Goal: Task Accomplishment & Management: Manage account settings

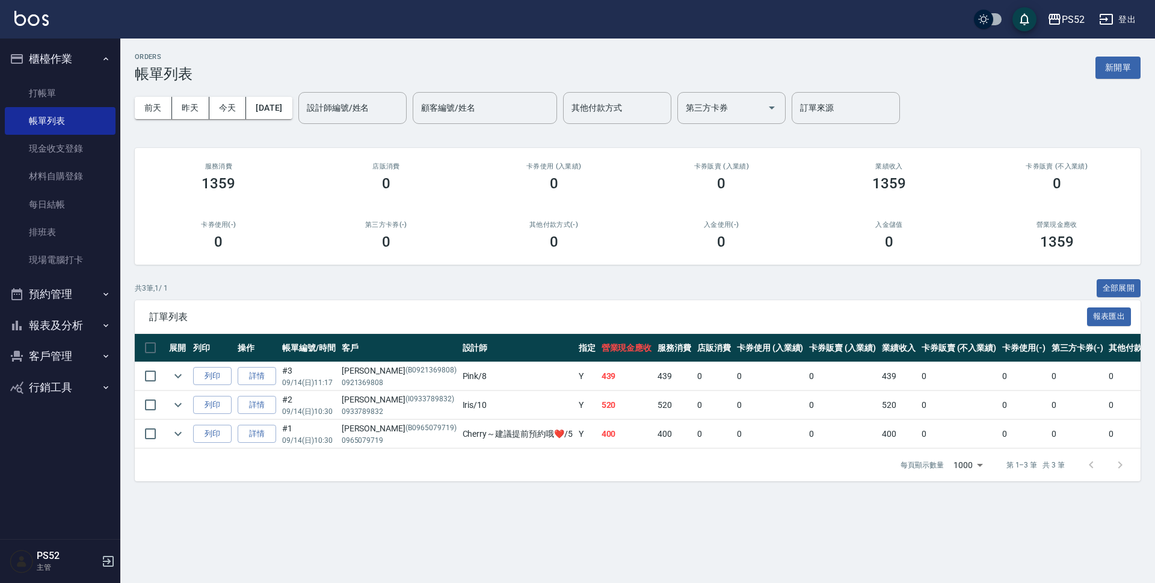
click at [67, 299] on button "預約管理" at bounding box center [60, 294] width 111 height 31
click at [65, 354] on link "單日預約紀錄" at bounding box center [60, 356] width 111 height 28
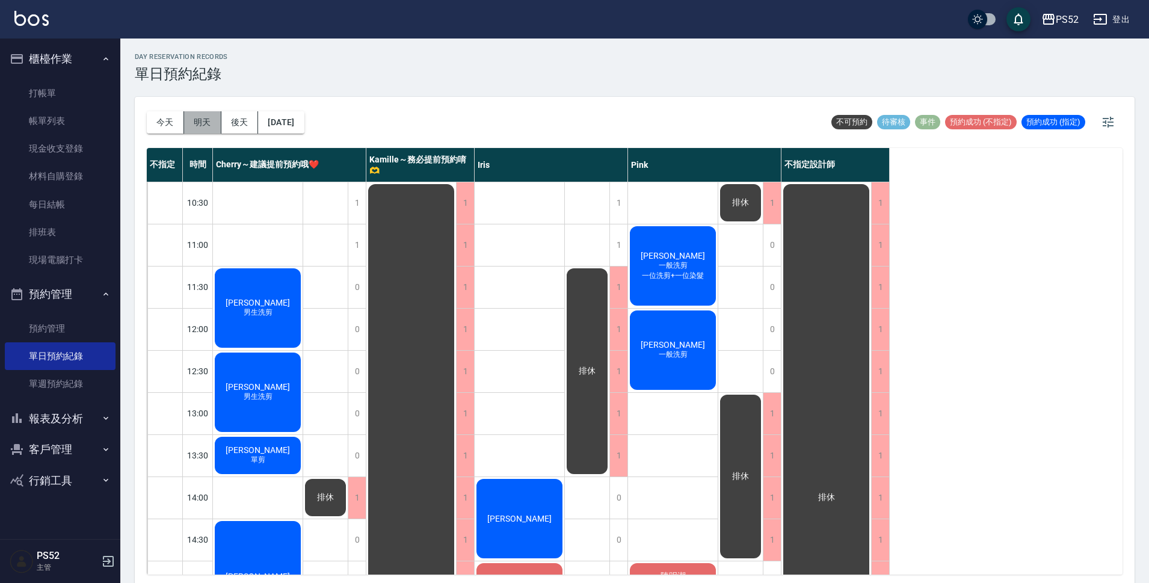
click at [208, 122] on button "明天" at bounding box center [202, 122] width 37 height 22
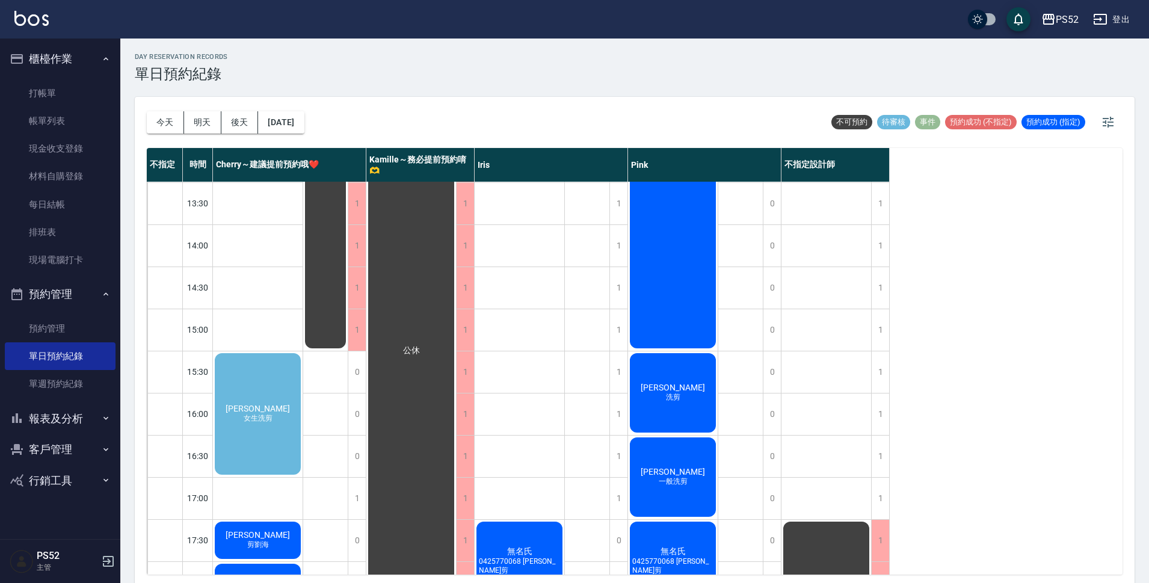
scroll to position [261, 0]
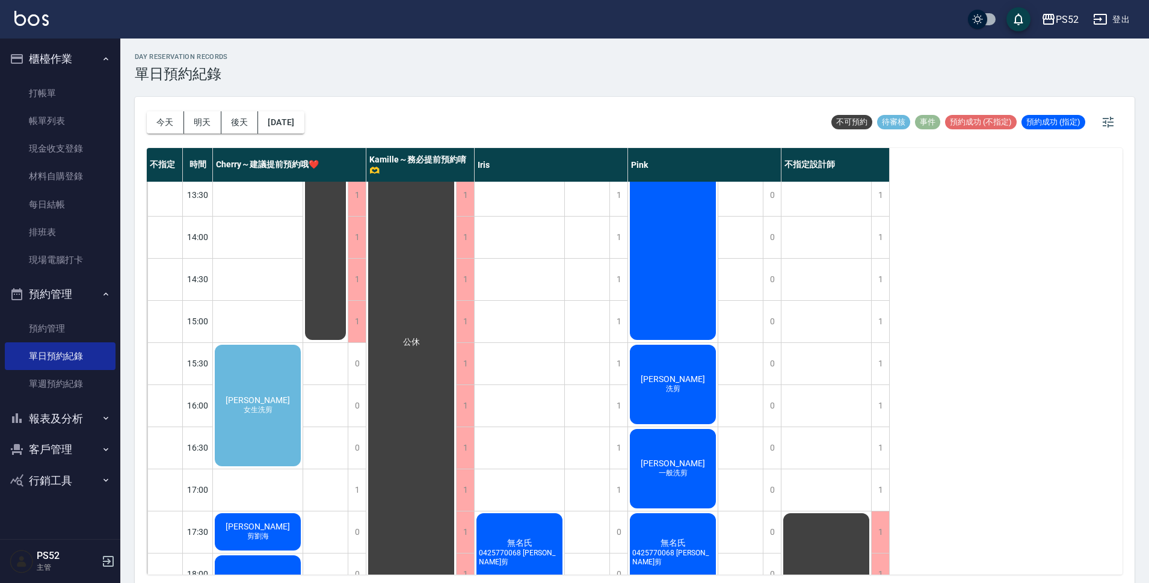
click at [276, 401] on div "[PERSON_NAME] 女生洗剪" at bounding box center [258, 405] width 90 height 125
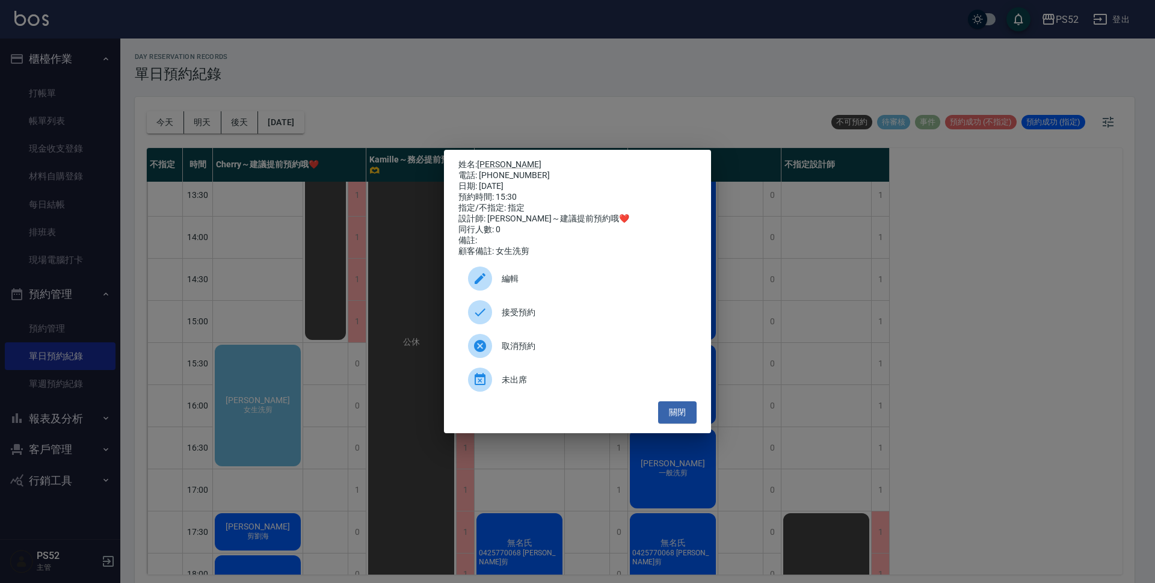
click at [555, 316] on span "接受預約" at bounding box center [594, 312] width 185 height 13
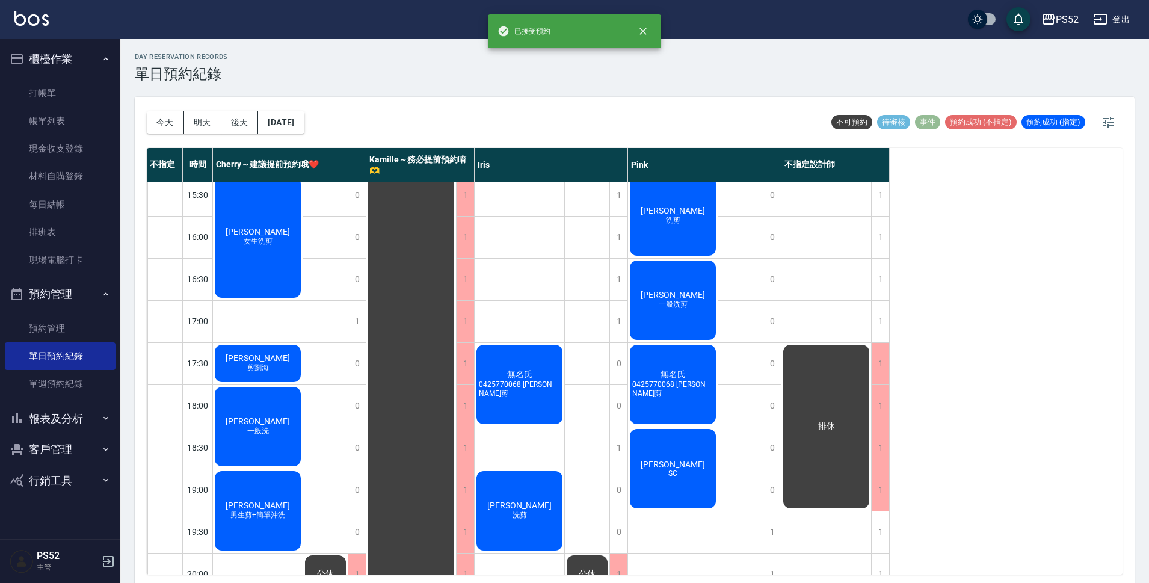
scroll to position [460, 0]
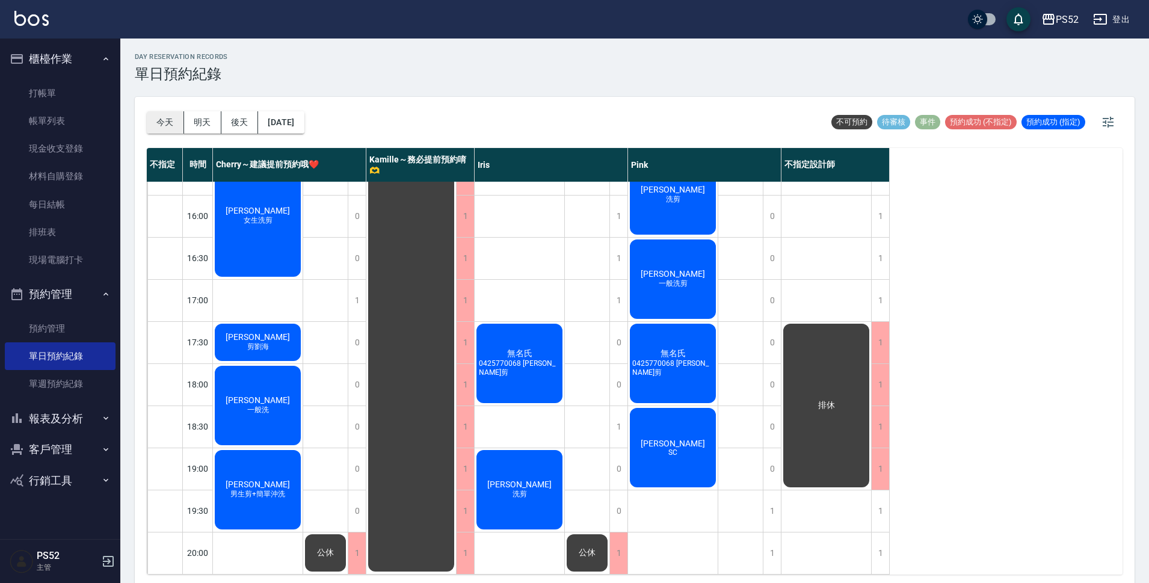
click at [175, 126] on button "今天" at bounding box center [165, 122] width 37 height 22
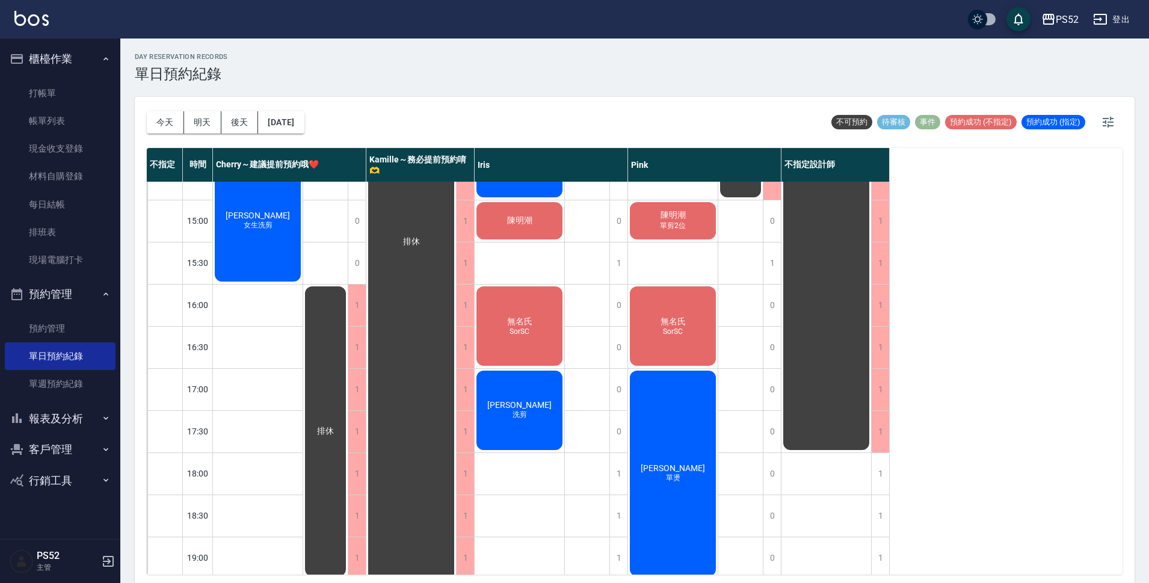
scroll to position [340, 0]
